Goal: Ask a question

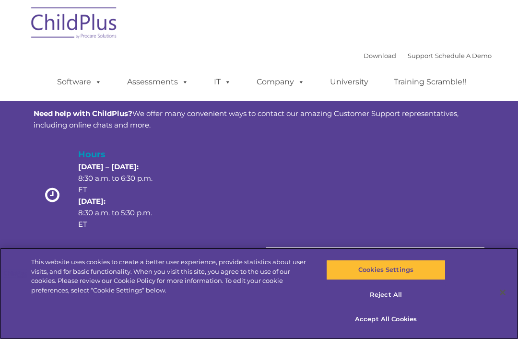
click at [421, 271] on button "Cookies Settings" at bounding box center [385, 270] width 119 height 20
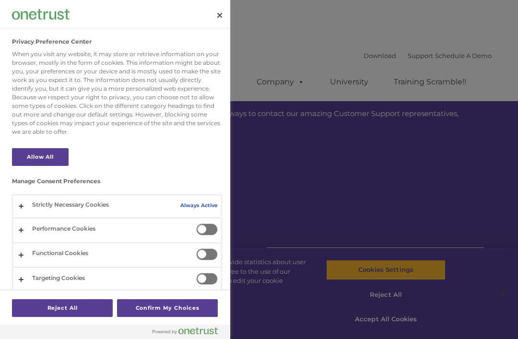
click at [436, 193] on div at bounding box center [259, 169] width 518 height 339
click at [393, 327] on div at bounding box center [259, 169] width 518 height 339
click at [223, 12] on button "Close" at bounding box center [219, 15] width 21 height 21
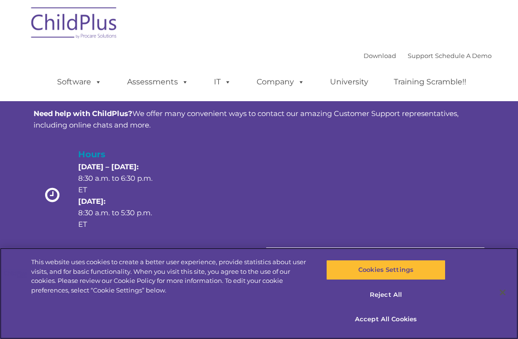
click at [398, 315] on button "Accept All Cookies" at bounding box center [385, 319] width 119 height 20
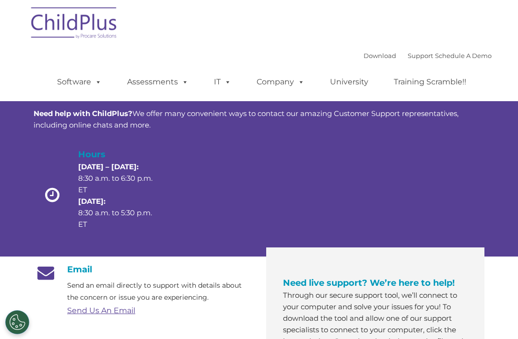
click at [449, 199] on div "Hours [DATE] – [DATE]: 8:30 a.m. to 6:30 p.m. ET [DATE]: 8:30 a.m. to 5:30 p.m.…" at bounding box center [259, 197] width 451 height 99
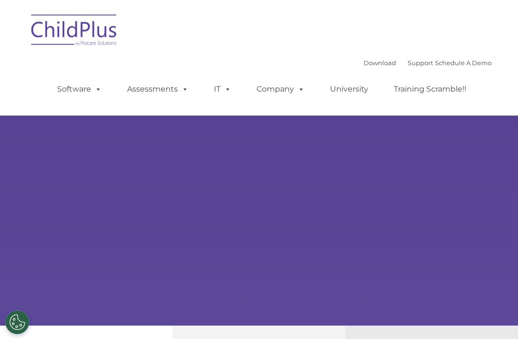
type input ""
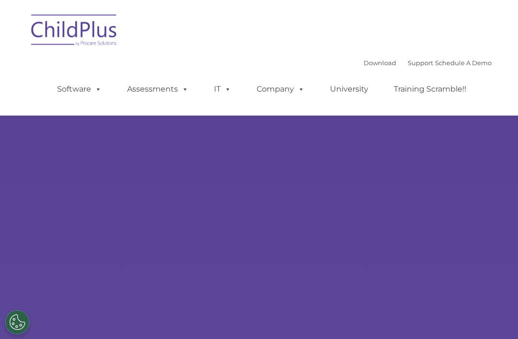
select select "MEDIUM"
